Goal: Check status: Check status

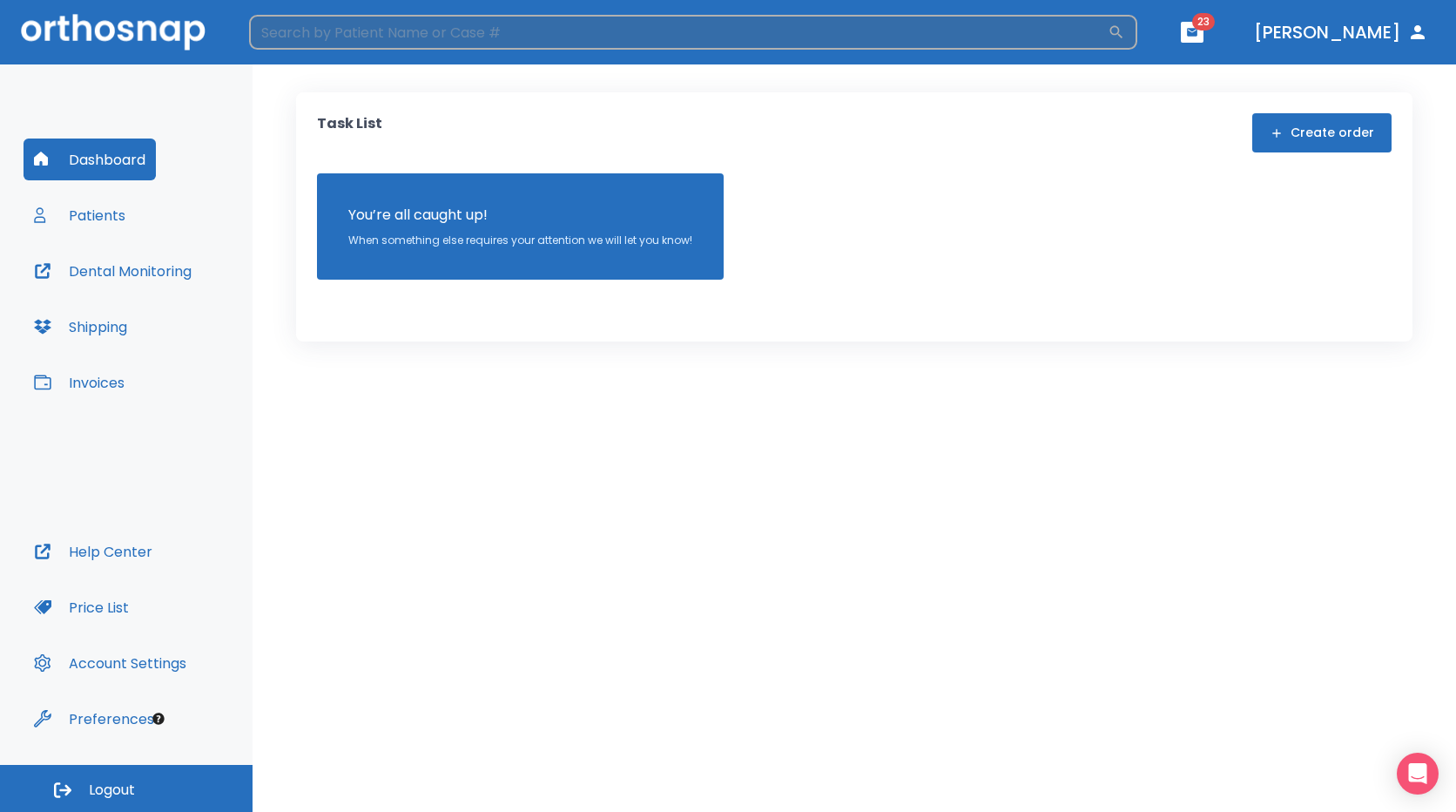
click at [433, 37] on input "search" at bounding box center [679, 32] width 859 height 35
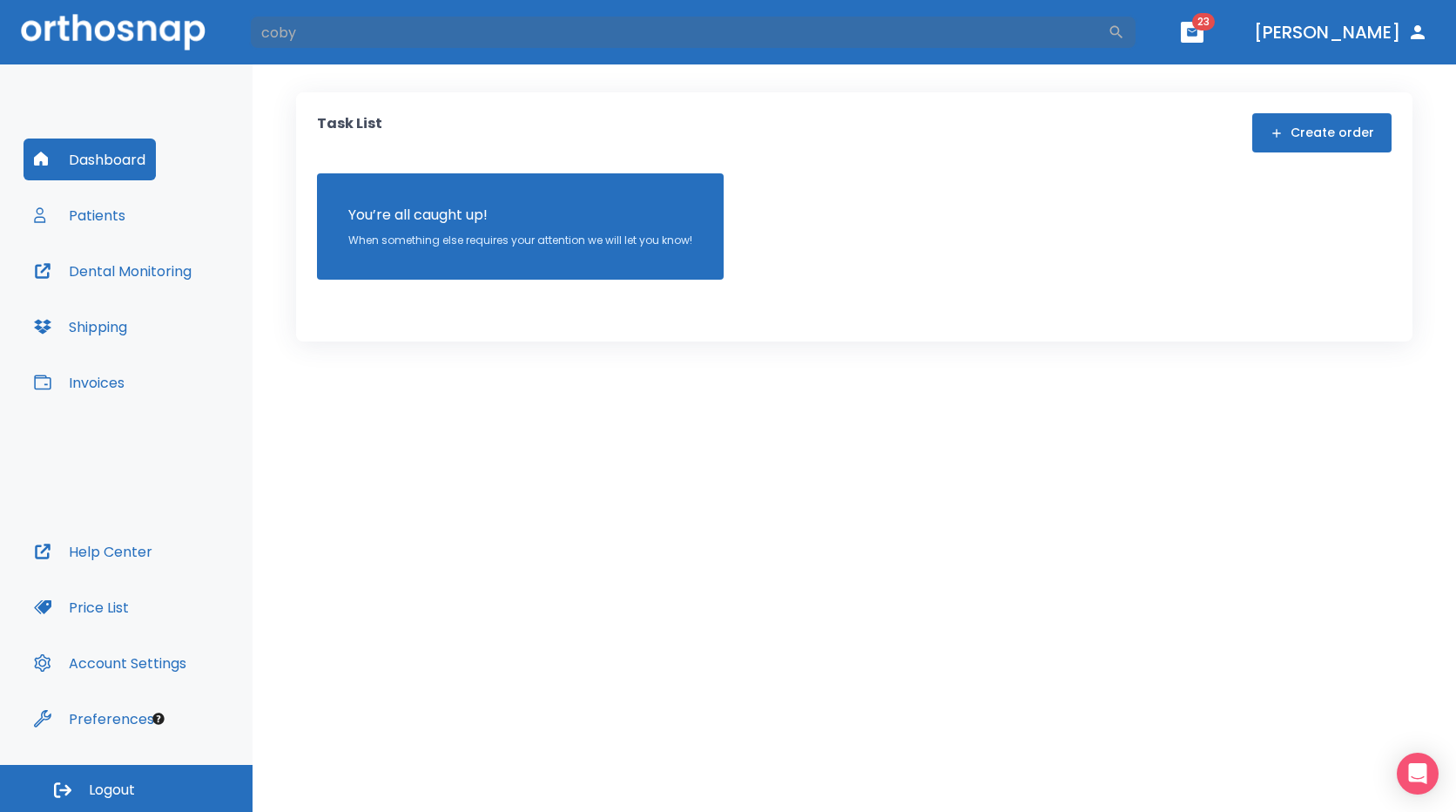
type input "coby"
click at [100, 217] on button "Patients" at bounding box center [80, 216] width 112 height 42
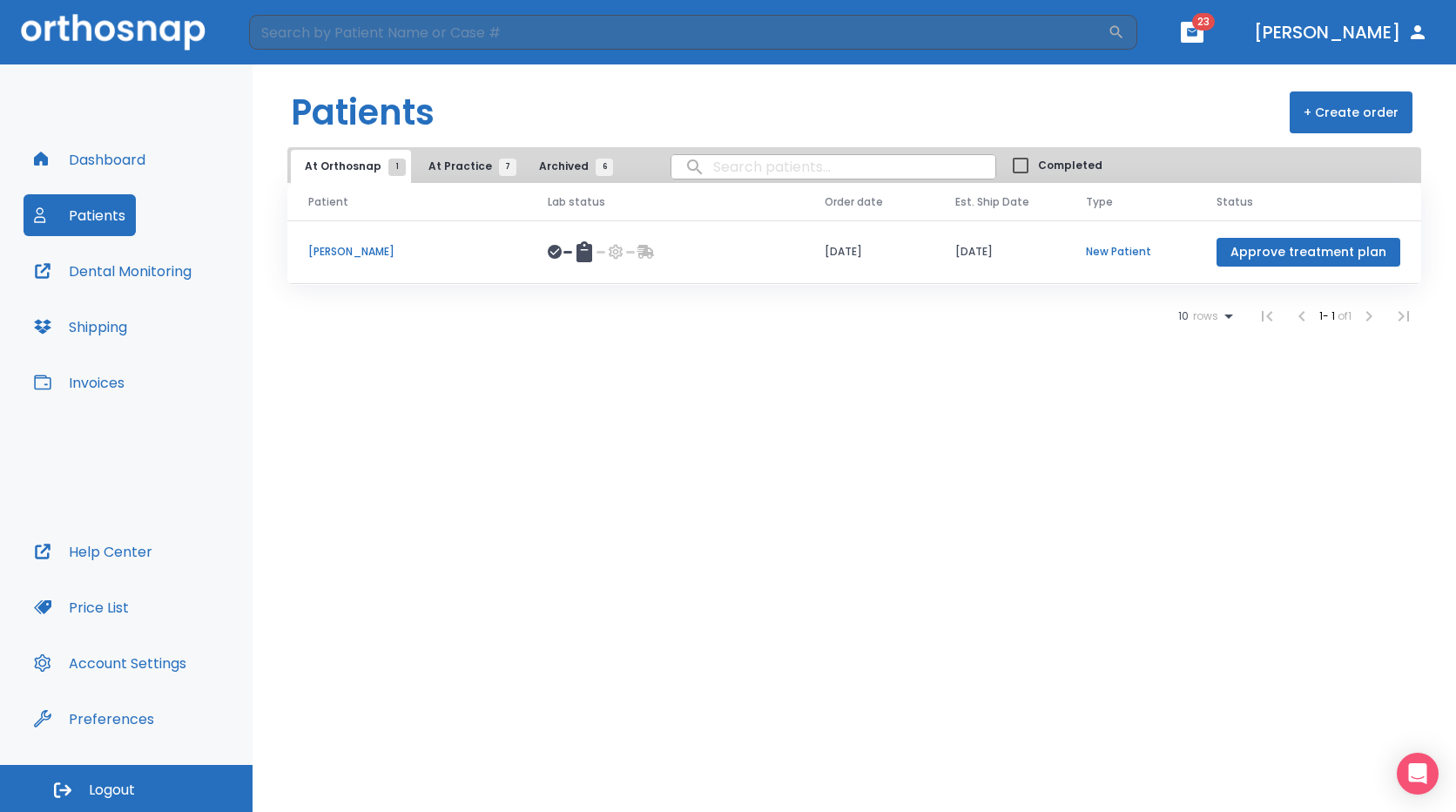
click at [696, 163] on input "search" at bounding box center [833, 166] width 324 height 34
type input "kobe"
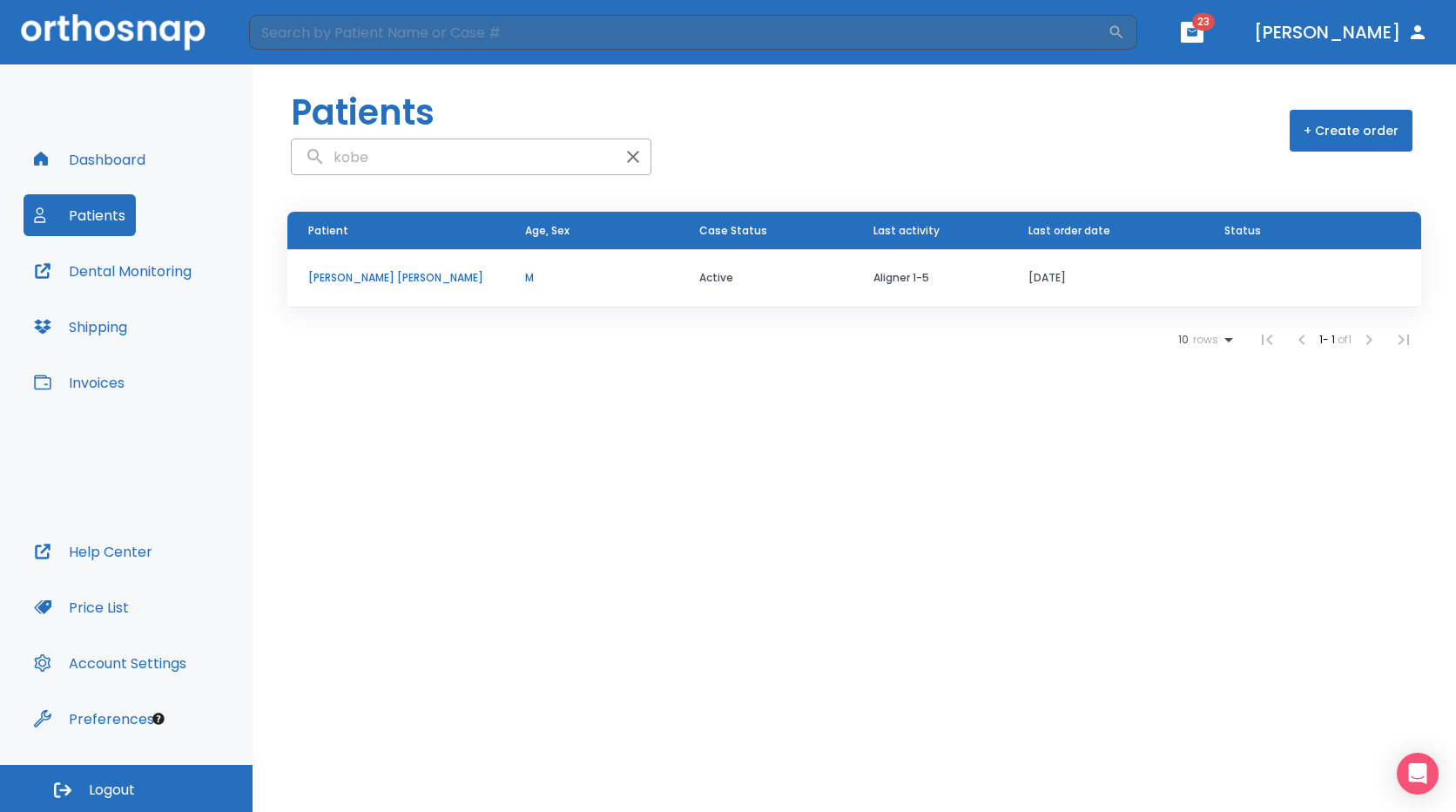
click at [356, 280] on p "[PERSON_NAME] [PERSON_NAME]" at bounding box center [395, 277] width 175 height 16
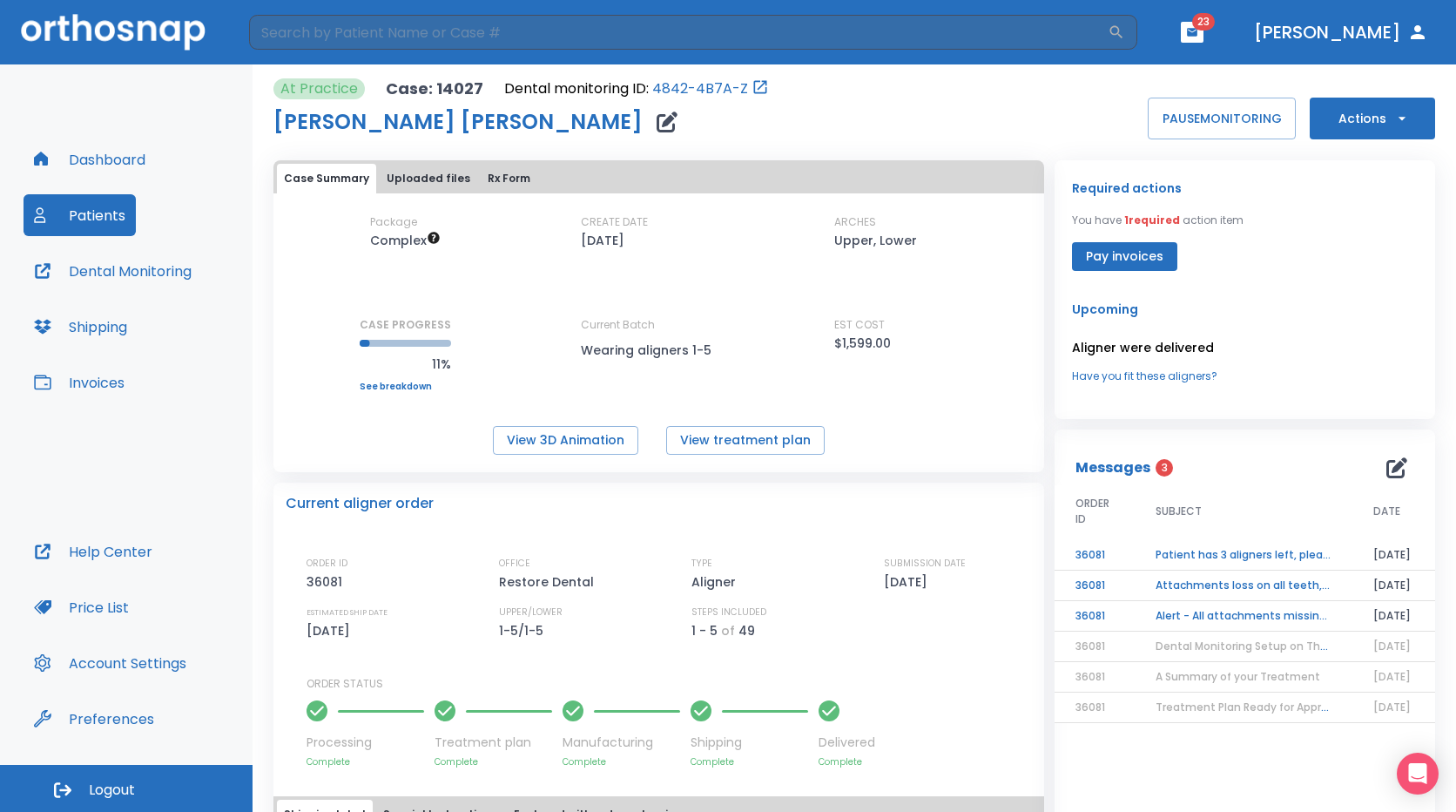
click at [398, 386] on link "See breakdown" at bounding box center [406, 386] width 92 height 10
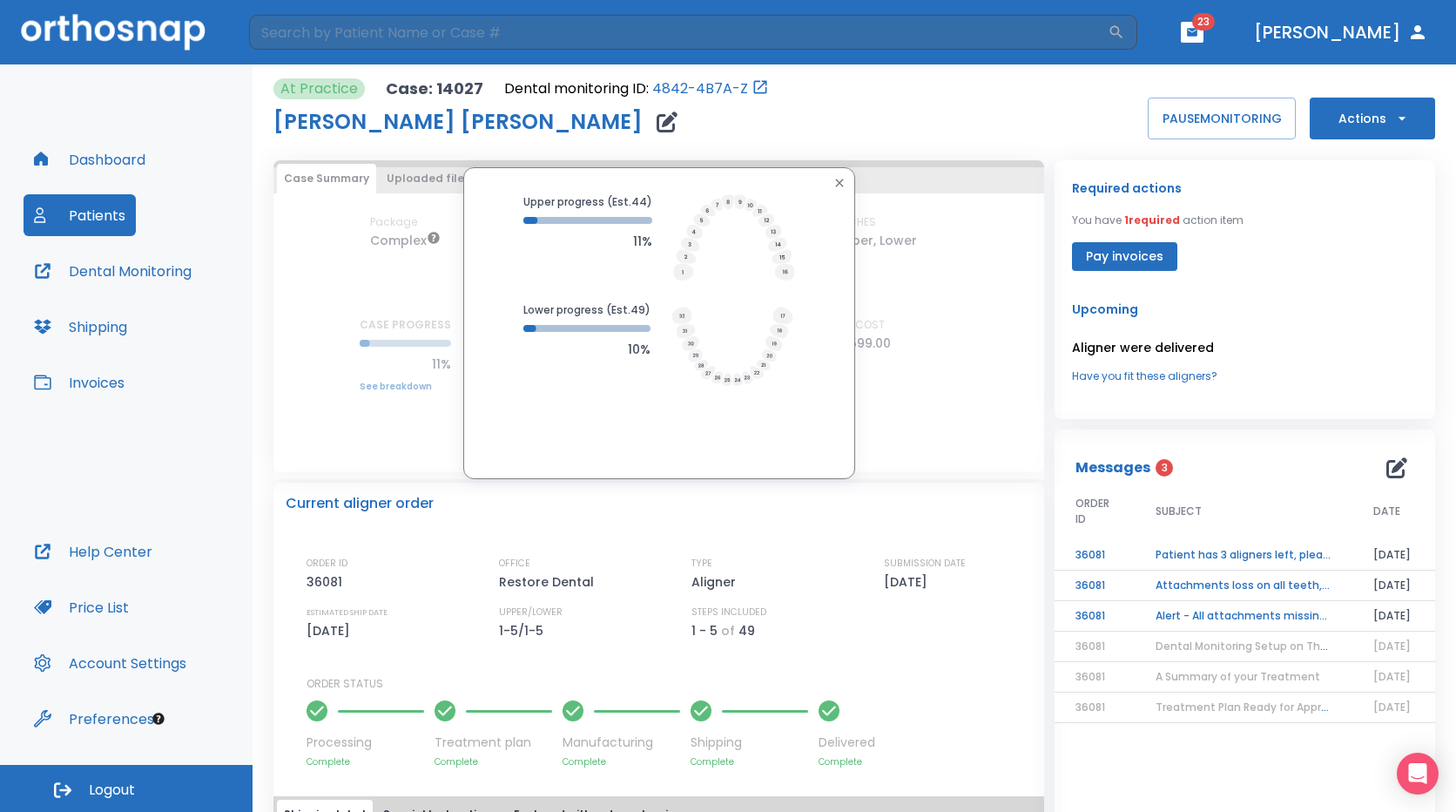
click at [833, 184] on icon "button" at bounding box center [839, 183] width 14 height 14
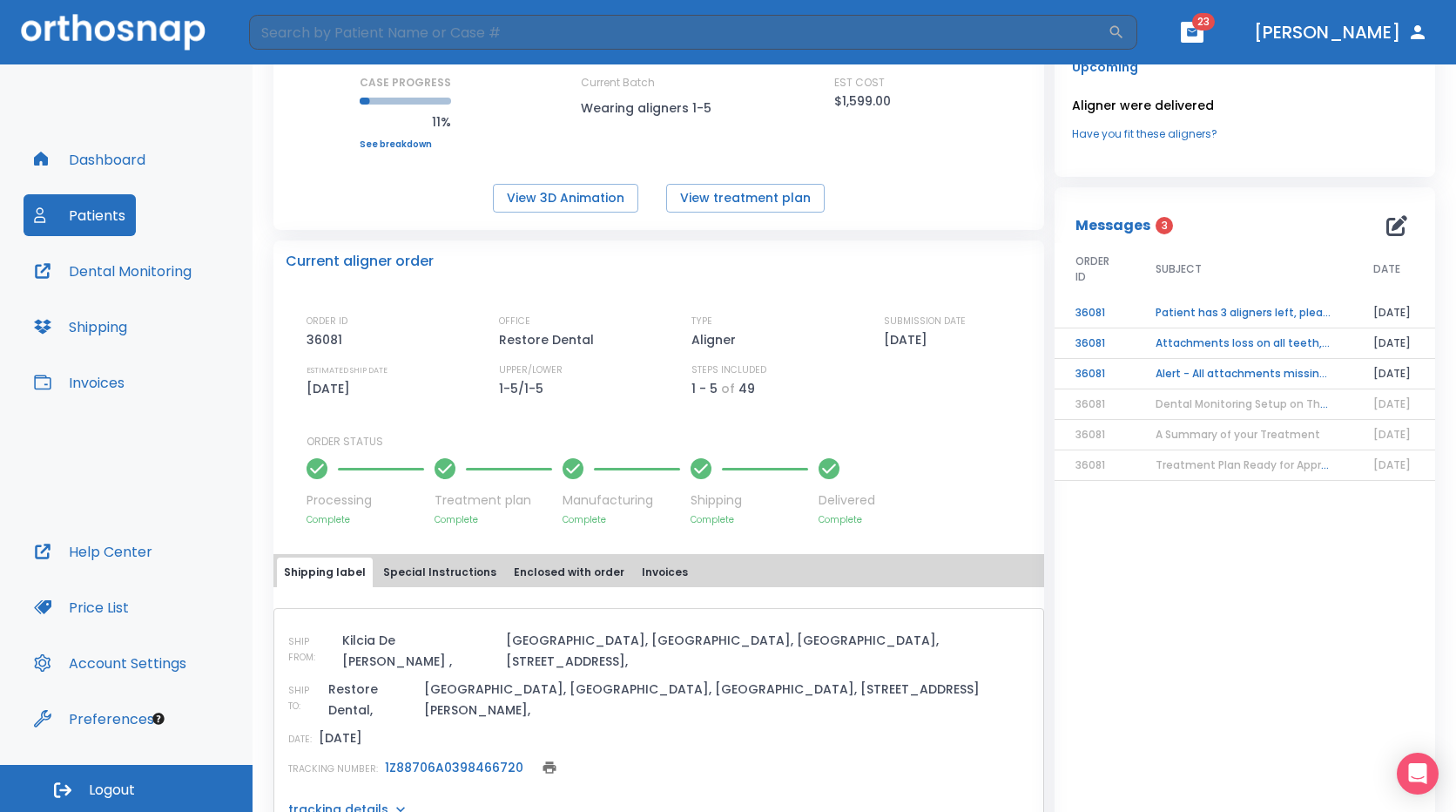
scroll to position [258, 0]
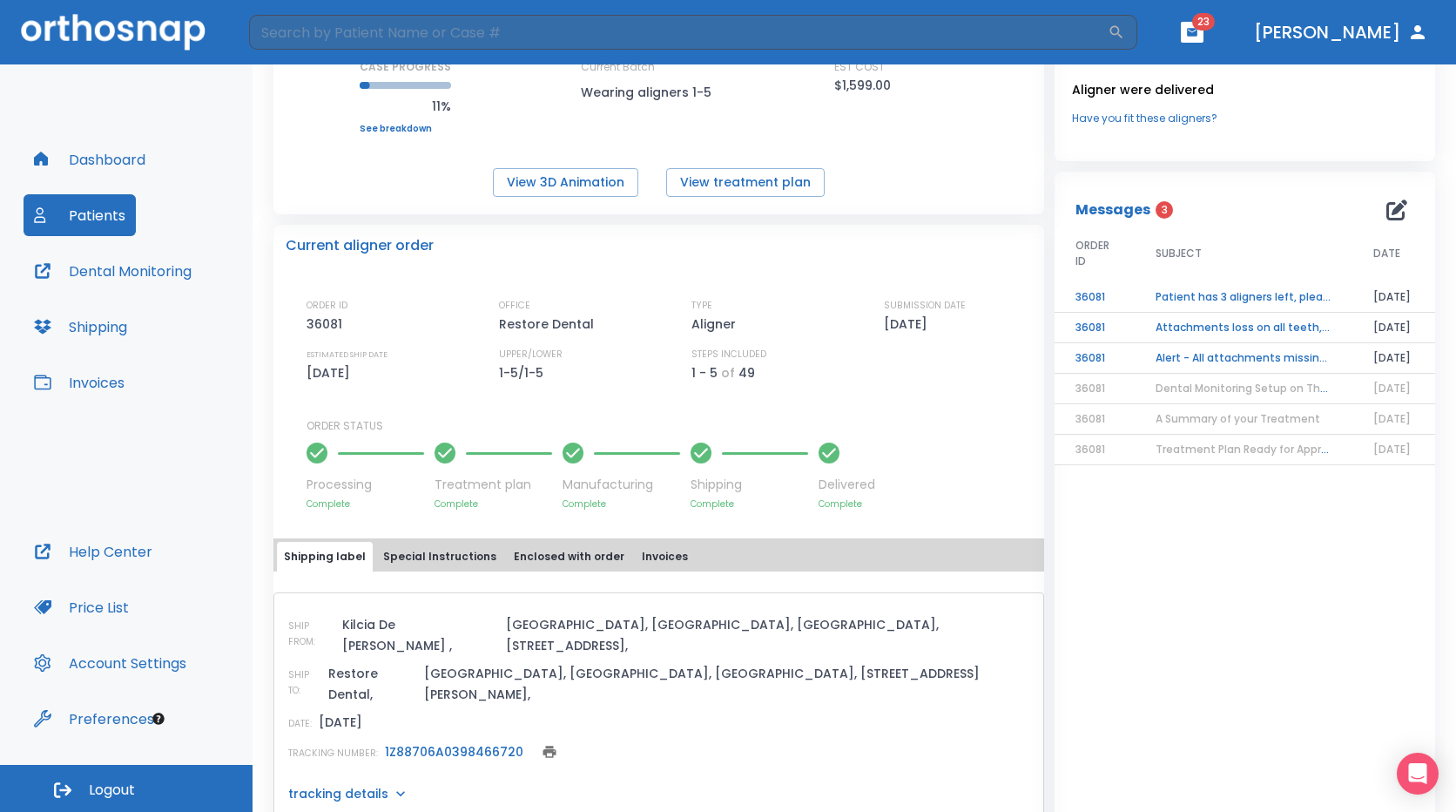
click at [1225, 550] on div "Messages 3 ORDER ID SUBJECT DATE 36081 Patient has 3 aligners left, please orde…" at bounding box center [1245, 506] width 381 height 668
click at [692, 164] on div "Package Complex CREATE DATE [DATE] ARCHES Upper, Lower CASE PROGRESS 11% Upper …" at bounding box center [659, 77] width 771 height 240
click at [692, 182] on button "View treatment plan" at bounding box center [745, 182] width 159 height 28
